Goal: Information Seeking & Learning: Find specific fact

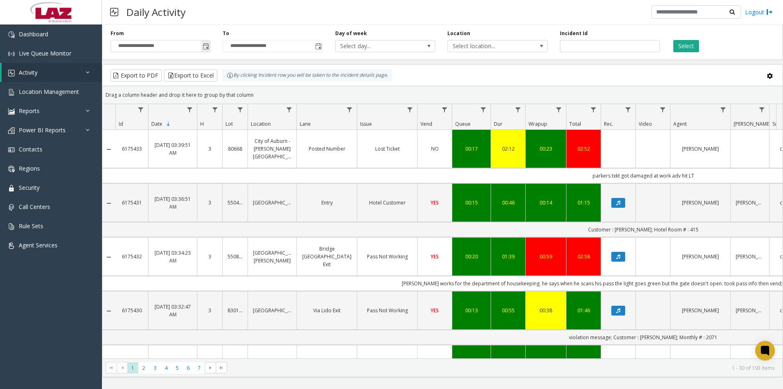
click at [204, 45] on span "Toggle popup" at bounding box center [206, 46] width 7 height 7
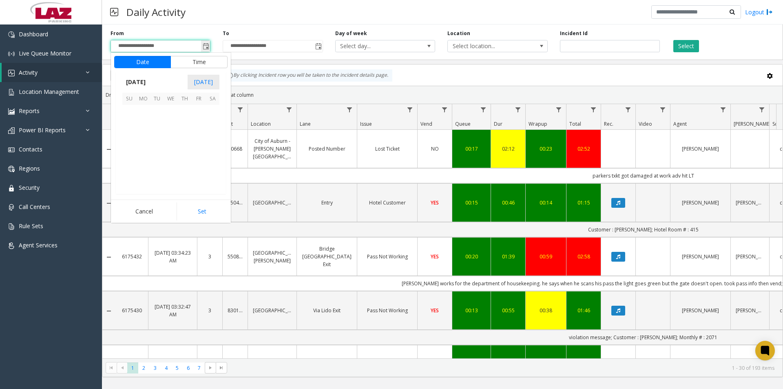
scroll to position [146329, 0]
click at [149, 81] on span "[DATE]" at bounding box center [135, 82] width 27 height 12
click at [190, 119] on span "Aug" at bounding box center [191, 119] width 20 height 20
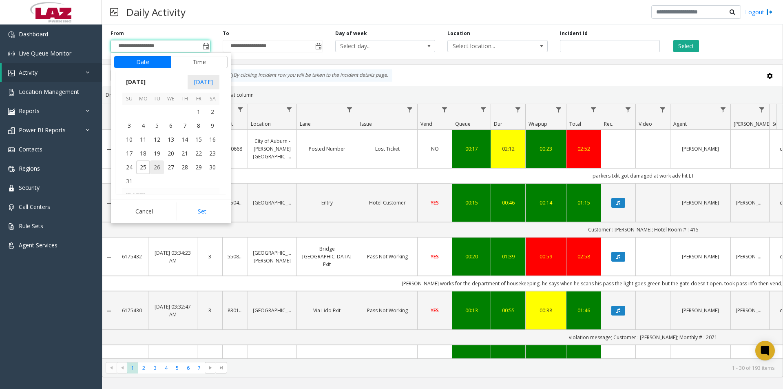
click at [152, 169] on span "26" at bounding box center [157, 167] width 14 height 14
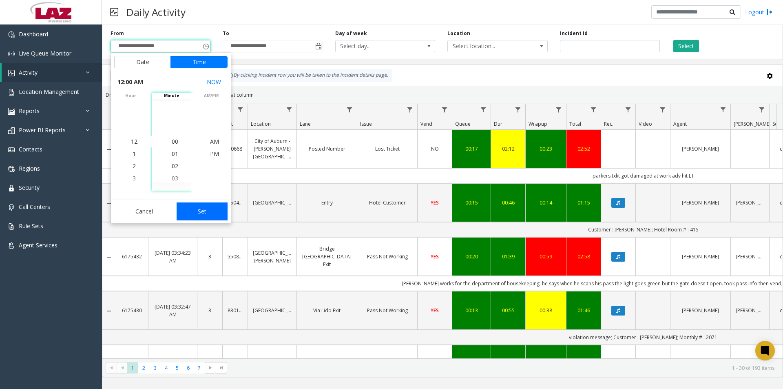
click at [199, 214] on button "Set" at bounding box center [202, 211] width 51 height 18
type input "**********"
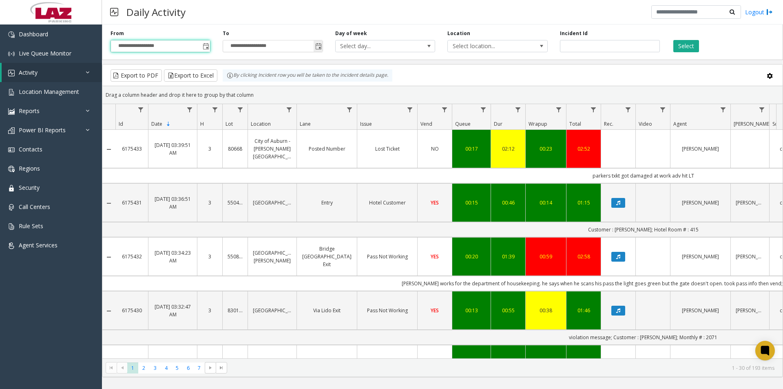
click at [319, 45] on span "Toggle popup" at bounding box center [318, 46] width 7 height 7
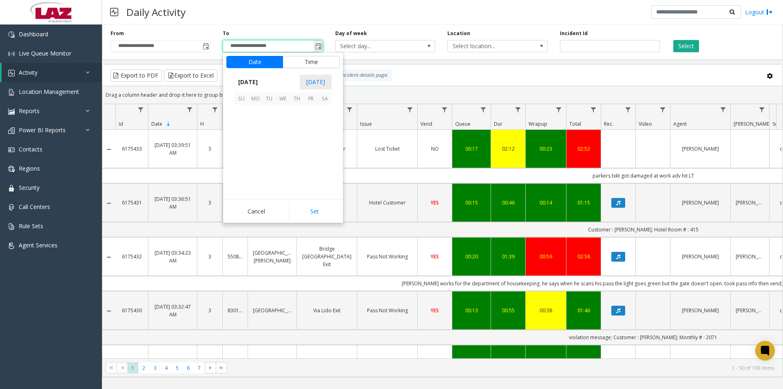
scroll to position [12, 0]
click at [261, 86] on span "[DATE]" at bounding box center [247, 82] width 27 height 12
click at [302, 123] on span "Aug" at bounding box center [303, 119] width 20 height 20
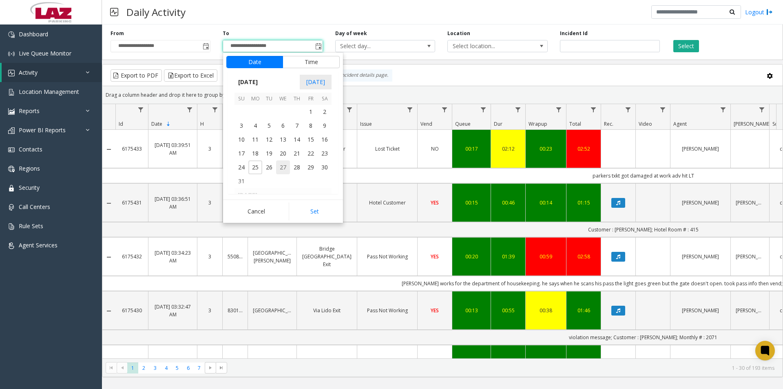
click at [282, 166] on span "27" at bounding box center [283, 167] width 14 height 14
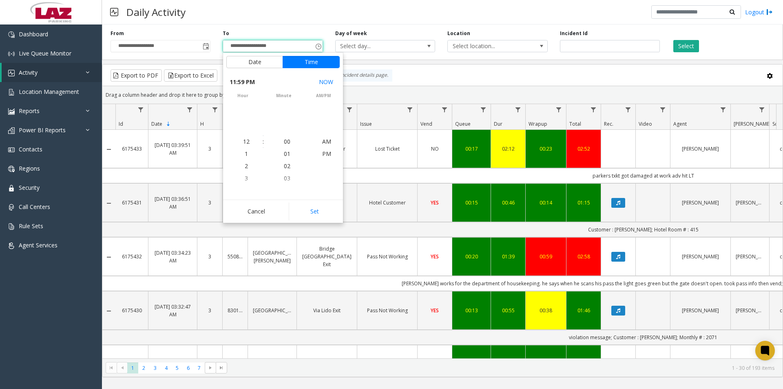
scroll to position [12, 0]
click at [308, 210] on button "Set" at bounding box center [314, 211] width 51 height 18
type input "**********"
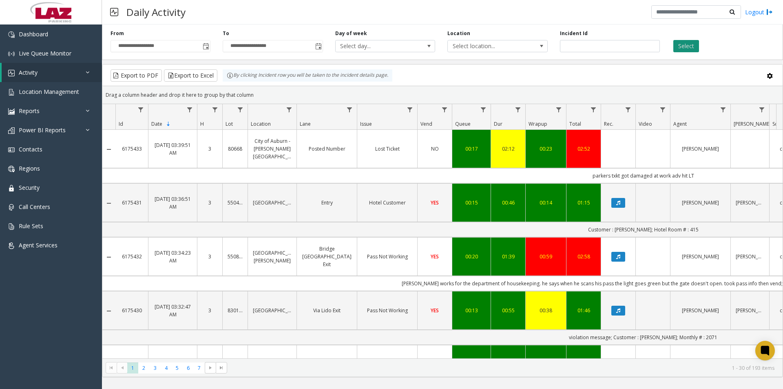
click at [690, 47] on button "Select" at bounding box center [686, 46] width 26 height 12
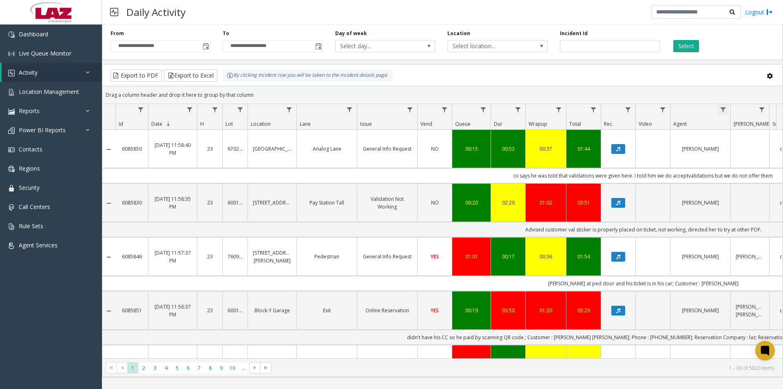
click at [723, 110] on span "Data table" at bounding box center [723, 109] width 7 height 7
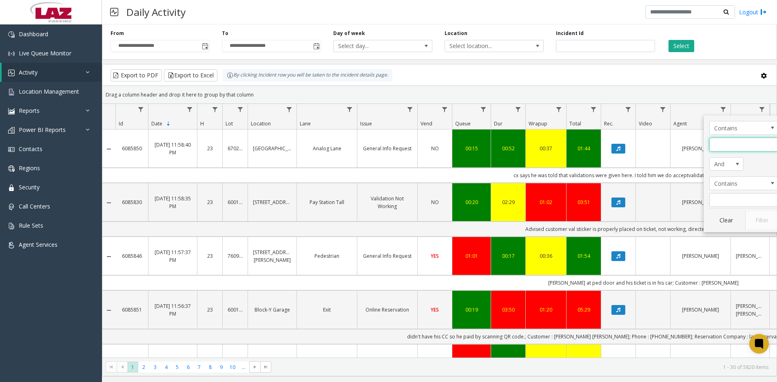
click at [728, 142] on input "Agent Filter" at bounding box center [743, 145] width 69 height 14
type input "**********"
click at [760, 220] on button "Filter" at bounding box center [761, 221] width 33 height 18
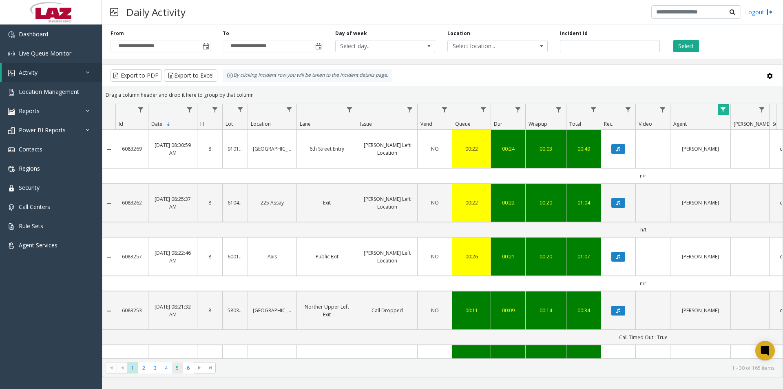
click at [177, 371] on span "5" at bounding box center [177, 367] width 11 height 11
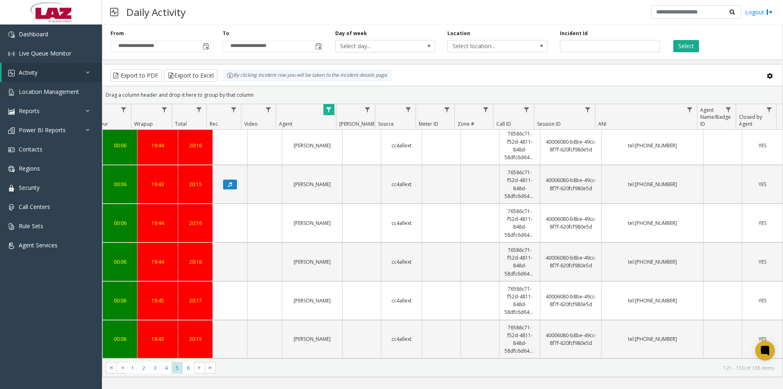
drag, startPoint x: 541, startPoint y: 217, endPoint x: 586, endPoint y: 226, distance: 46.1
copy link "40006080-b8be-49cc-8f7f-620fcf980e5d"
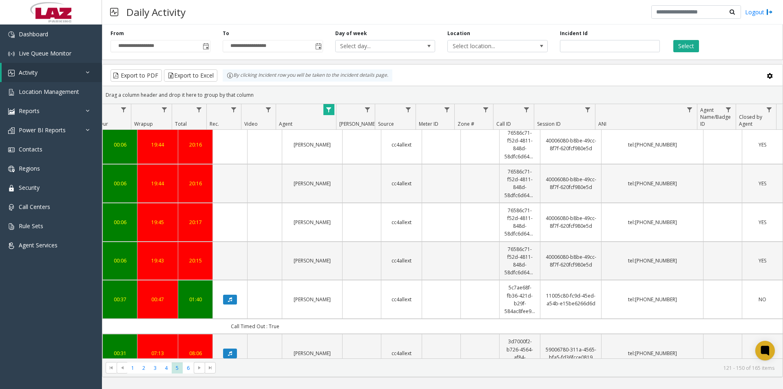
scroll to position [408, 394]
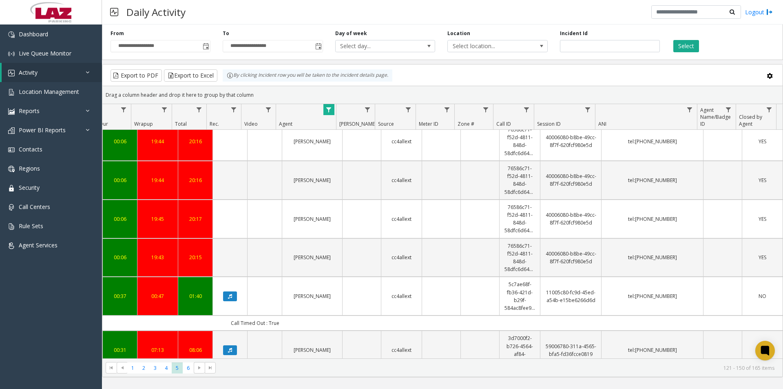
drag, startPoint x: 540, startPoint y: 290, endPoint x: 588, endPoint y: 299, distance: 48.9
copy link "11005c80-fc9d-45ed-a54b-e15be6266d6d"
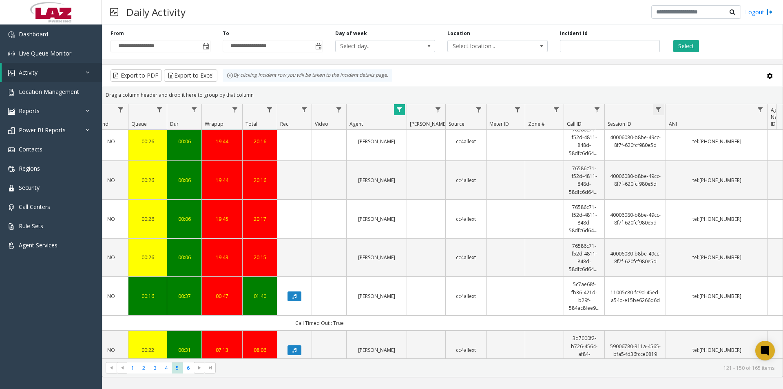
click at [659, 109] on span "Data table" at bounding box center [658, 109] width 7 height 7
click at [679, 141] on input "Session ID Filter" at bounding box center [693, 145] width 69 height 14
paste input "**********"
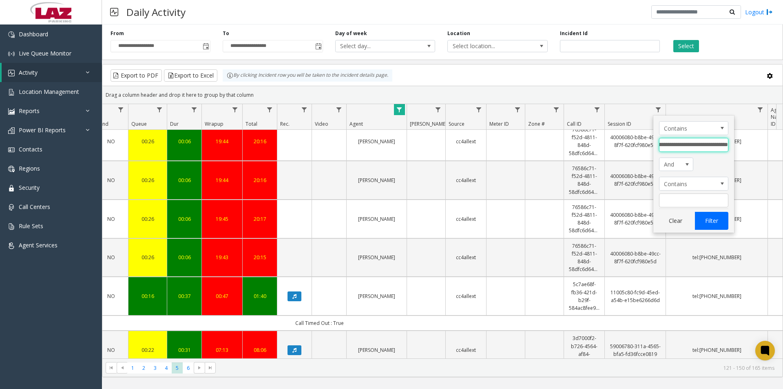
type input "**********"
click at [715, 222] on button "Filter" at bounding box center [711, 221] width 33 height 18
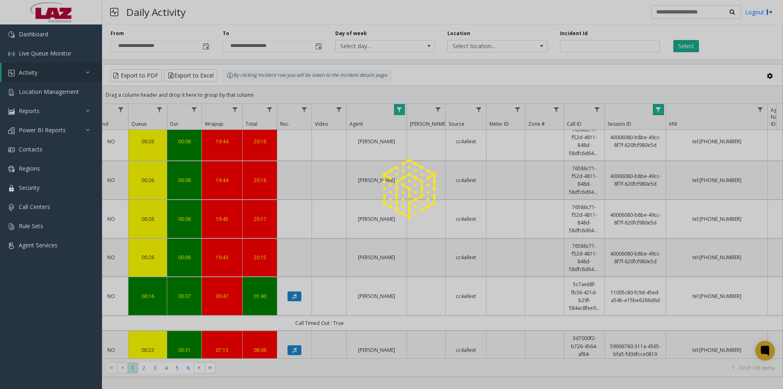
scroll to position [0, 324]
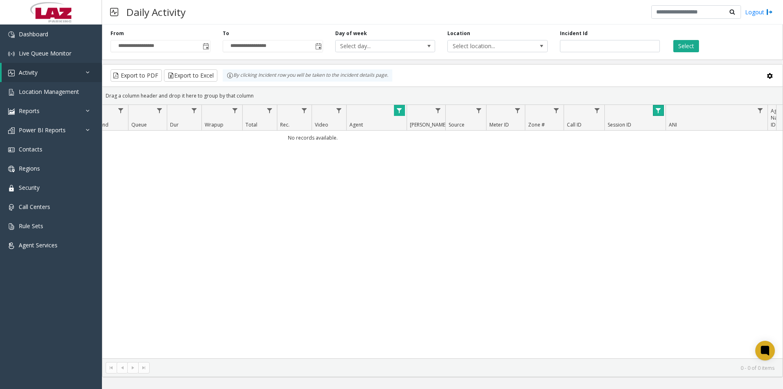
click at [399, 110] on span "Data table" at bounding box center [399, 110] width 7 height 7
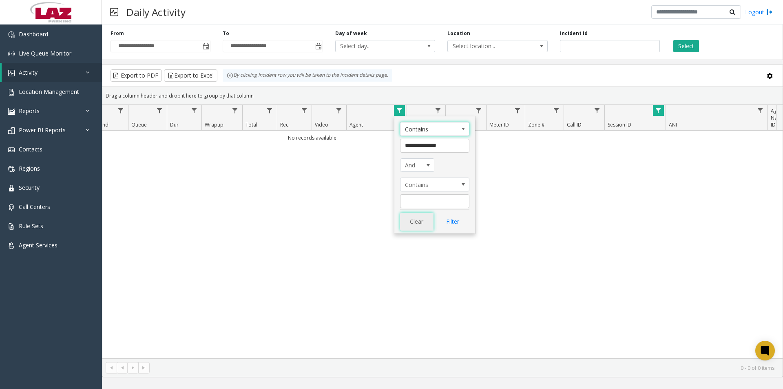
click at [414, 223] on button "Clear" at bounding box center [416, 221] width 33 height 18
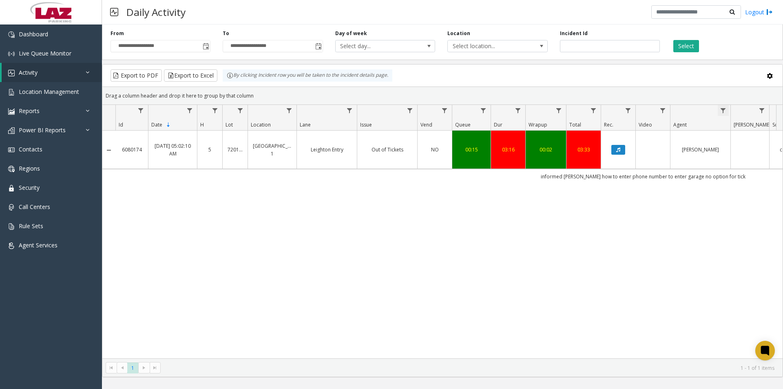
click at [721, 108] on span "Data table" at bounding box center [723, 110] width 7 height 7
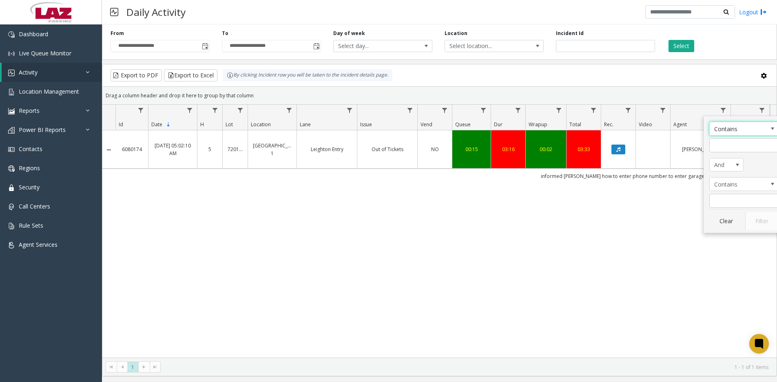
click at [595, 263] on div "6080174 [DATE] 05:02:10 AM 5 720121 [GEOGRAPHIC_DATA] 1 Leighton Entry Out of T…" at bounding box center [439, 244] width 674 height 228
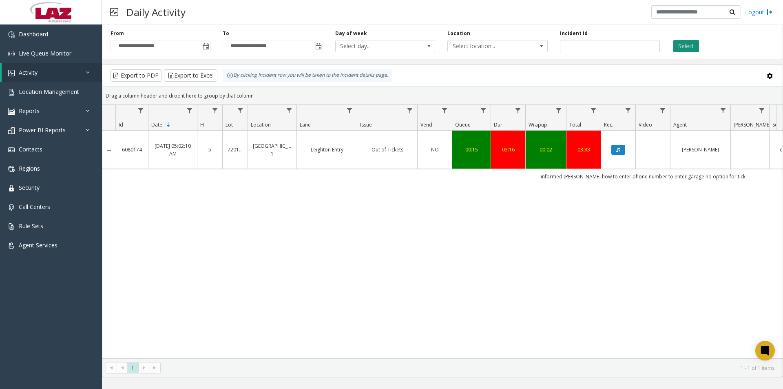
click at [683, 44] on button "Select" at bounding box center [686, 46] width 26 height 12
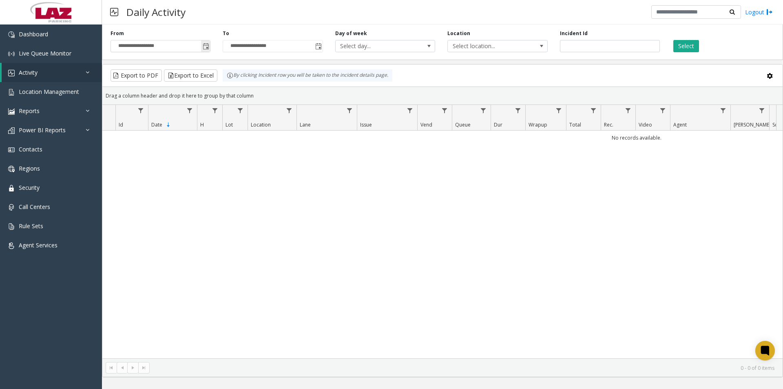
click at [206, 45] on span "Toggle popup" at bounding box center [206, 46] width 7 height 7
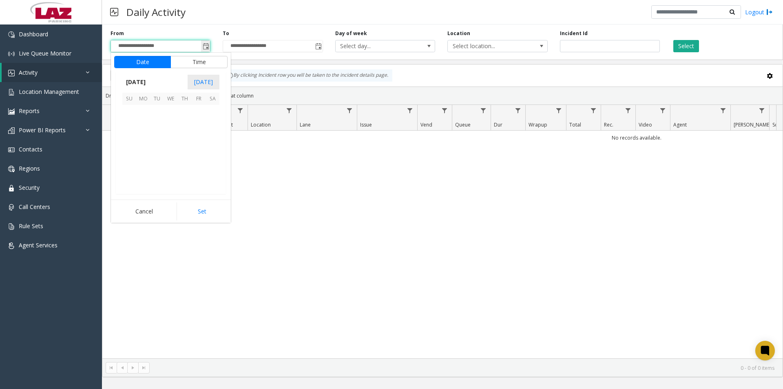
scroll to position [146329, 0]
click at [145, 84] on span "[DATE]" at bounding box center [135, 82] width 27 height 12
click at [189, 121] on span "Aug" at bounding box center [191, 119] width 20 height 20
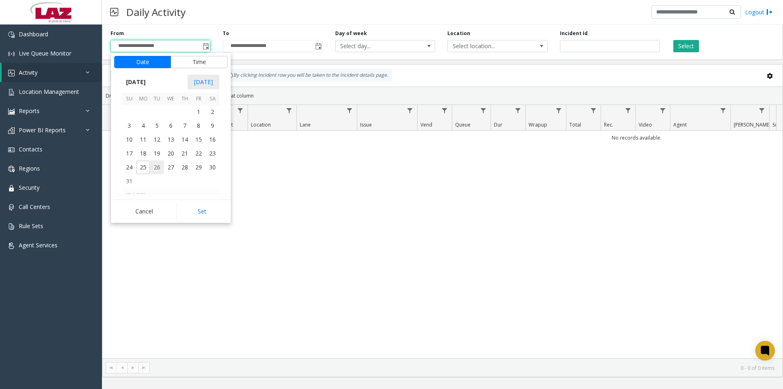
click at [153, 169] on span "26" at bounding box center [157, 167] width 14 height 14
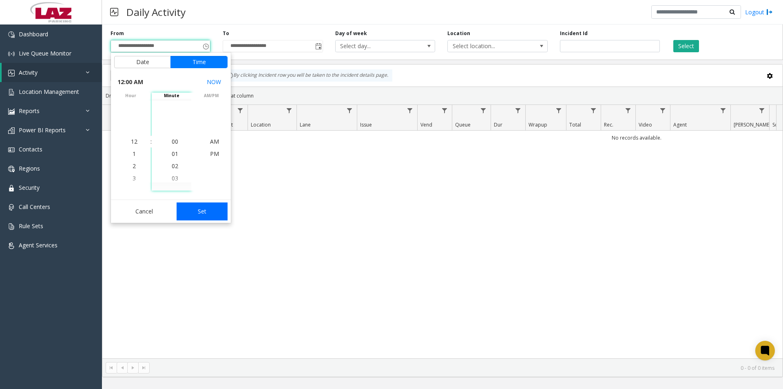
click at [196, 207] on button "Set" at bounding box center [202, 211] width 51 height 18
type input "**********"
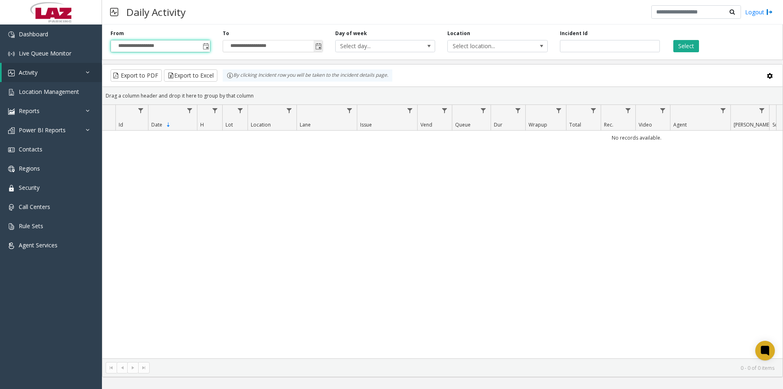
click at [316, 43] on span "Toggle popup" at bounding box center [318, 46] width 7 height 7
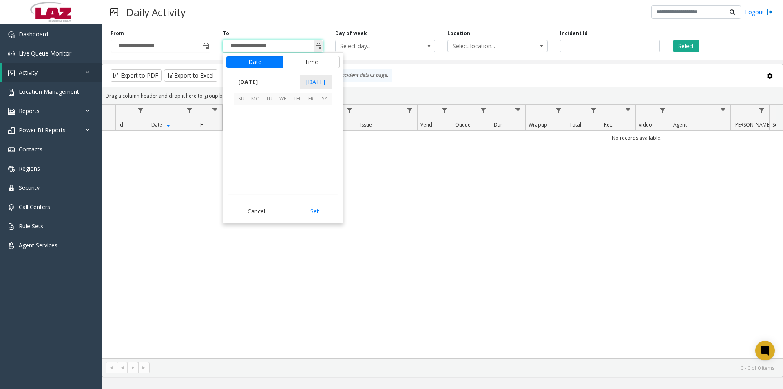
scroll to position [12, 0]
click at [261, 81] on span "[DATE]" at bounding box center [247, 82] width 27 height 12
click at [299, 118] on span "Aug" at bounding box center [303, 119] width 20 height 20
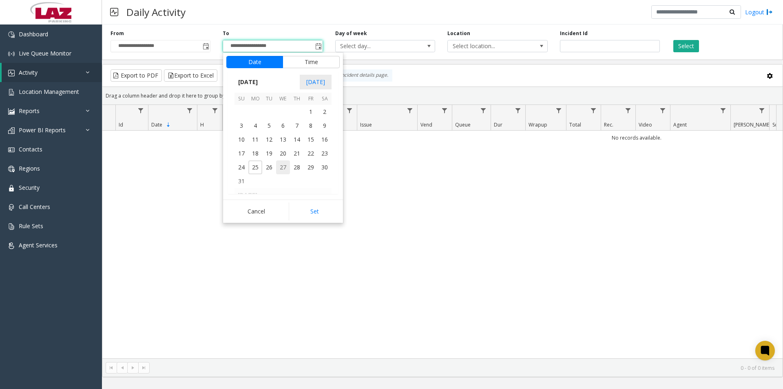
click at [281, 167] on span "27" at bounding box center [283, 167] width 14 height 14
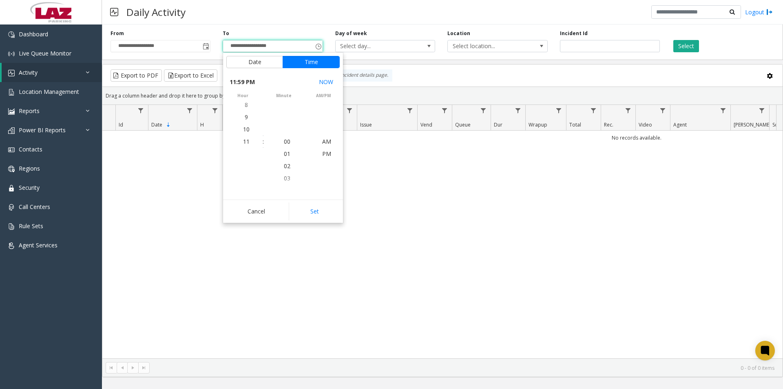
scroll to position [12, 0]
click at [314, 210] on button "Set" at bounding box center [314, 211] width 51 height 18
type input "**********"
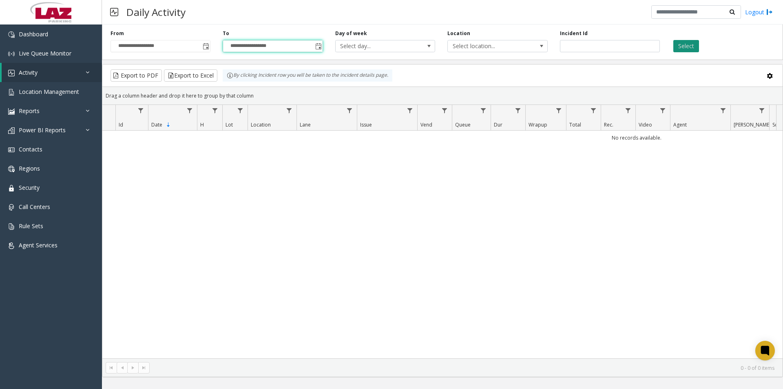
click at [684, 44] on button "Select" at bounding box center [686, 46] width 26 height 12
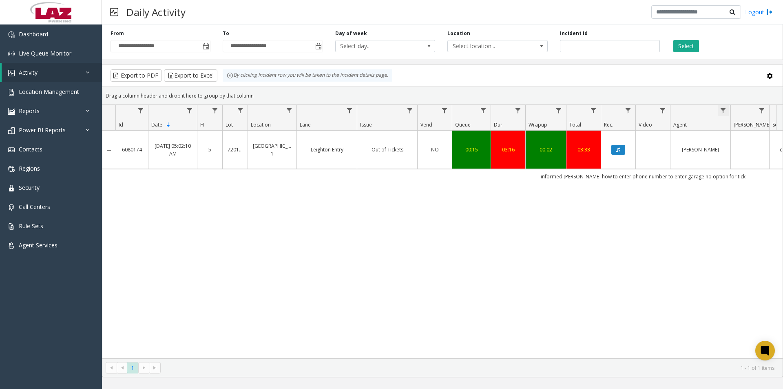
click at [722, 108] on span "Data table" at bounding box center [723, 110] width 7 height 7
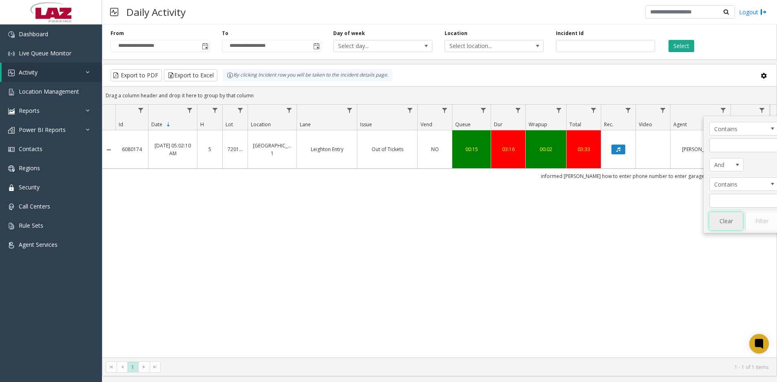
click at [729, 221] on button "Clear" at bounding box center [725, 221] width 33 height 18
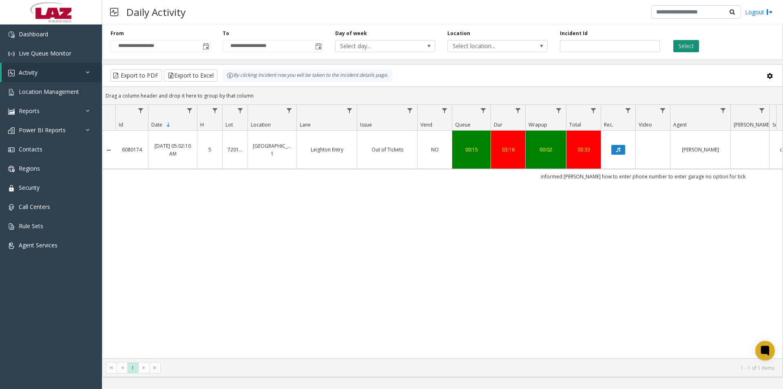
click at [685, 48] on button "Select" at bounding box center [686, 46] width 26 height 12
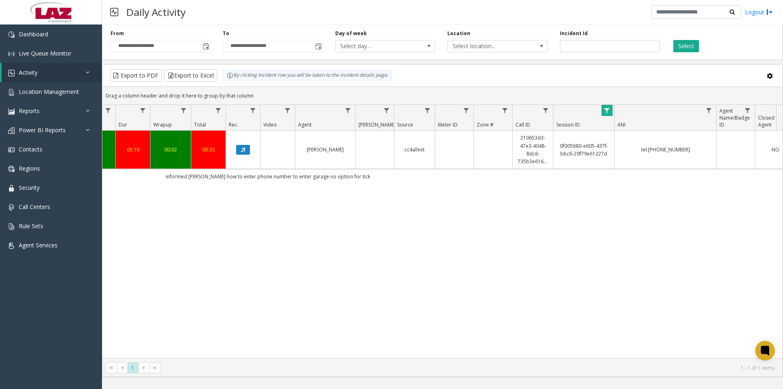
click at [604, 106] on link "Data table" at bounding box center [606, 110] width 11 height 11
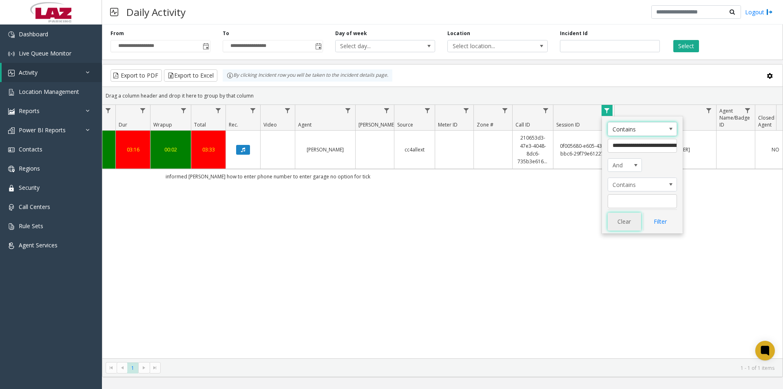
click at [628, 220] on button "Clear" at bounding box center [623, 221] width 33 height 18
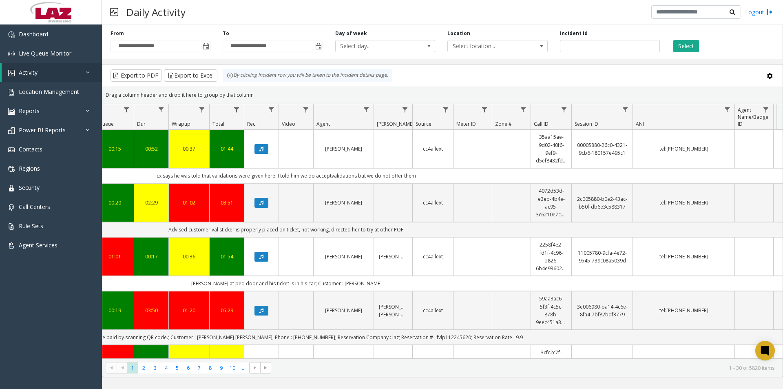
scroll to position [0, 289]
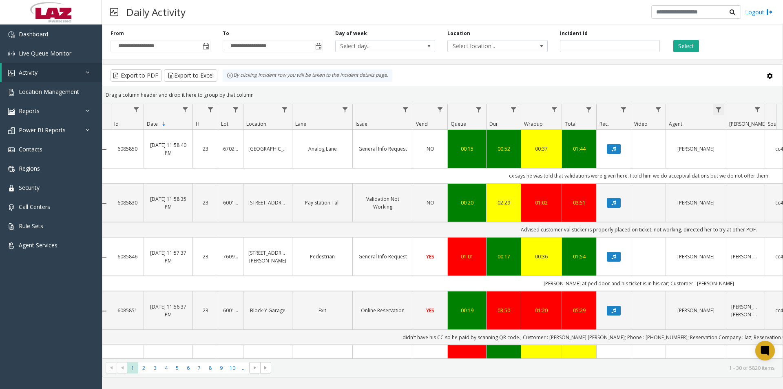
click at [716, 110] on span "Data table" at bounding box center [718, 109] width 7 height 7
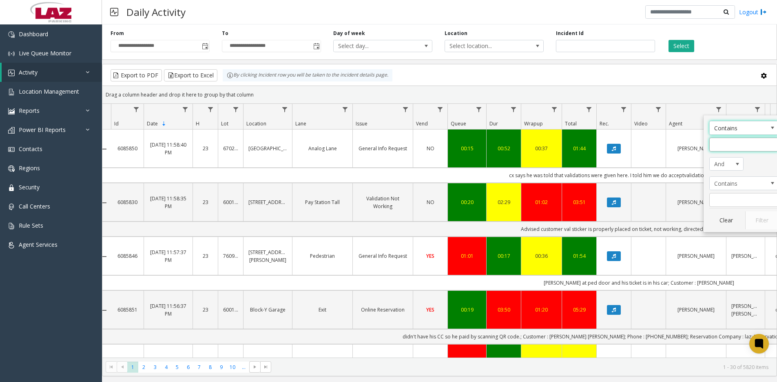
click at [721, 146] on input "Agent Filter" at bounding box center [743, 145] width 69 height 14
type input "**********"
click at [751, 222] on button "Filter" at bounding box center [761, 221] width 33 height 18
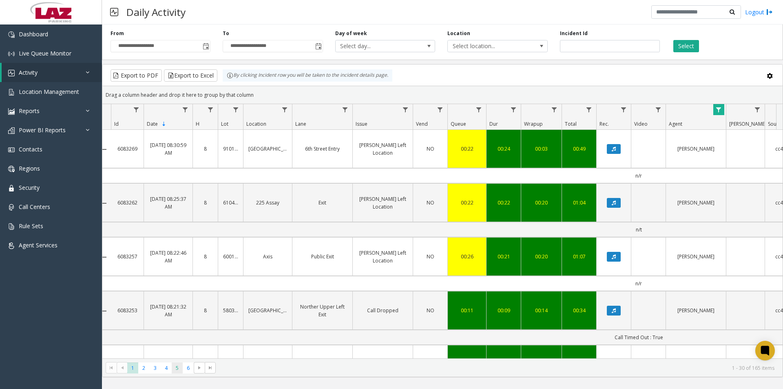
click at [177, 368] on span "5" at bounding box center [177, 367] width 11 height 11
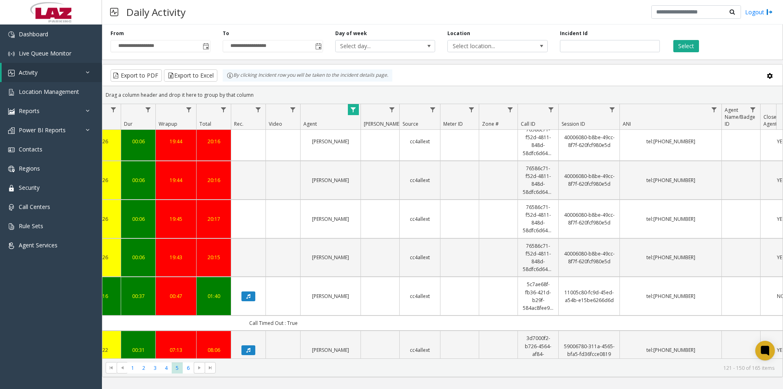
drag, startPoint x: 565, startPoint y: 292, endPoint x: 612, endPoint y: 297, distance: 46.8
copy link "11005c80-fc9d-45ed-a54b-e15be6266d6d"
click at [321, 44] on span "Toggle popup" at bounding box center [318, 46] width 7 height 7
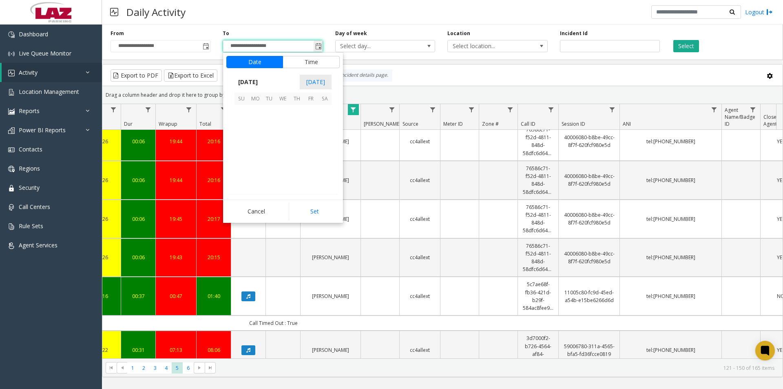
scroll to position [12, 0]
click at [295, 154] on span "25" at bounding box center [297, 153] width 14 height 14
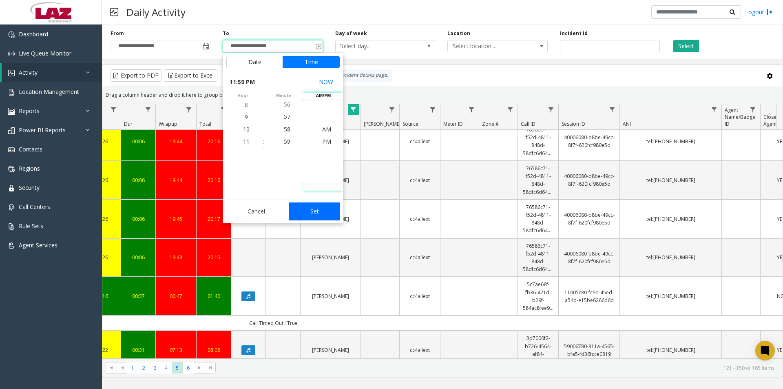
click at [315, 210] on button "Set" at bounding box center [314, 211] width 51 height 18
type input "**********"
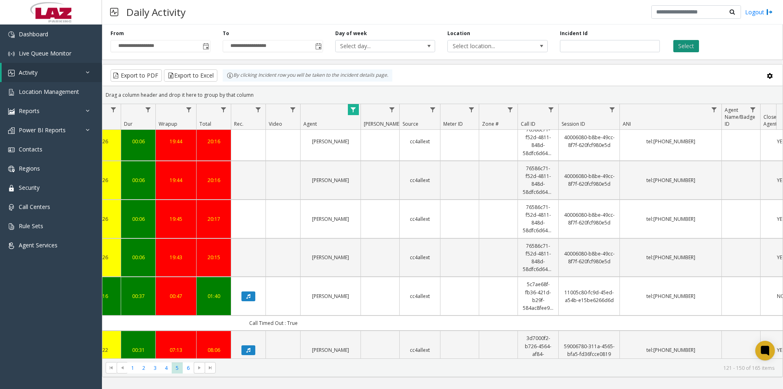
click at [685, 47] on button "Select" at bounding box center [686, 46] width 26 height 12
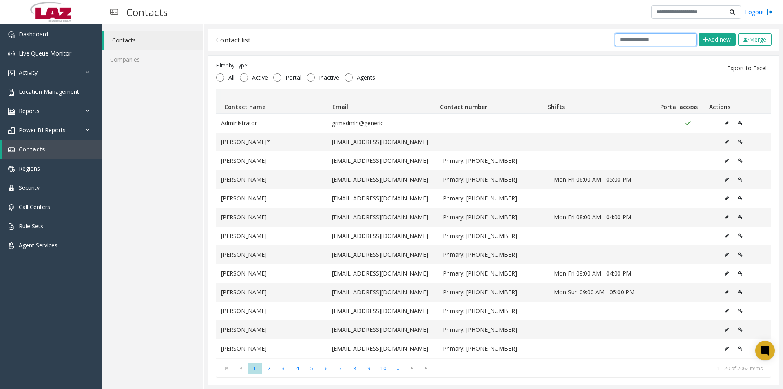
click at [622, 38] on input "text" at bounding box center [656, 39] width 82 height 13
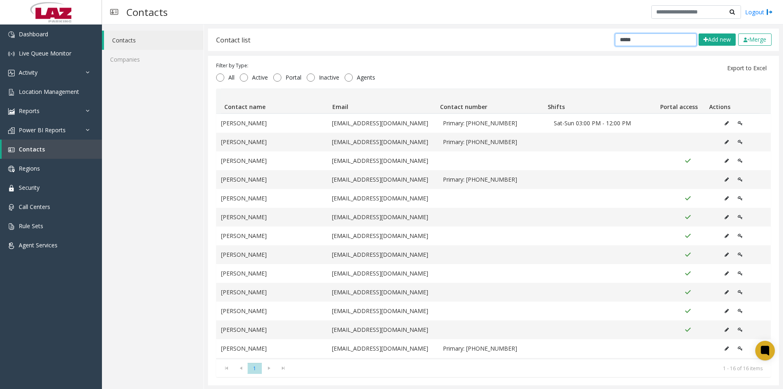
type input "*****"
